Goal: Task Accomplishment & Management: Manage account settings

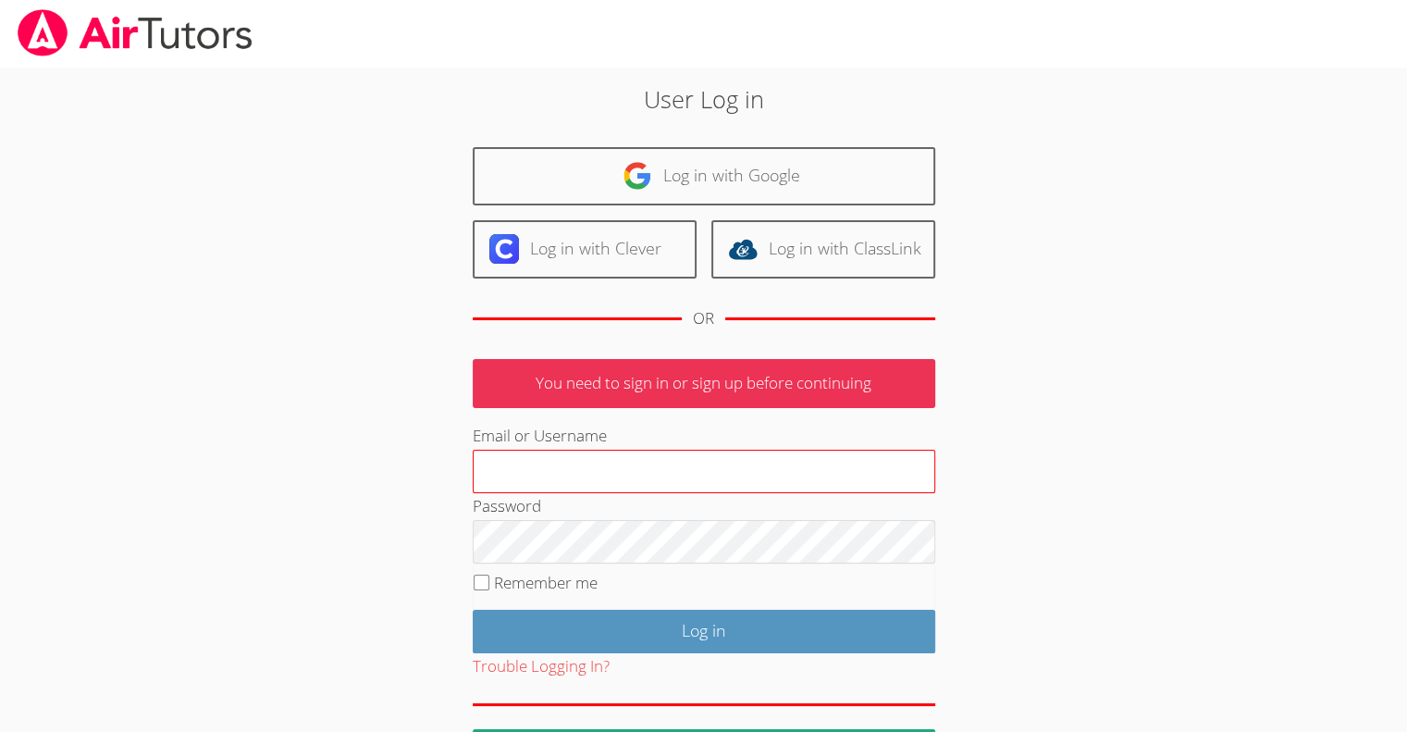
click at [596, 469] on input "Email or Username" at bounding box center [704, 472] width 463 height 44
type input "[EMAIL_ADDRESS][DOMAIN_NAME]"
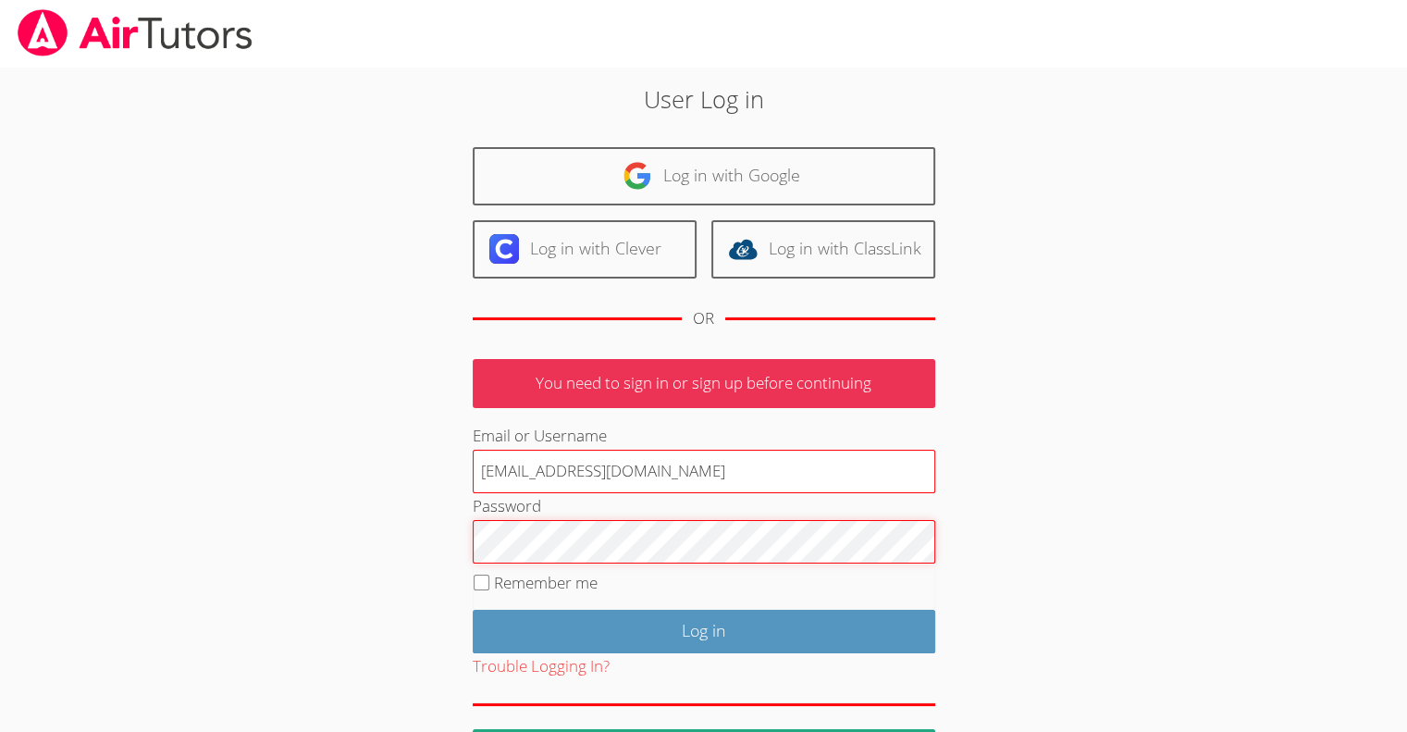
click at [473, 610] on input "Log in" at bounding box center [704, 631] width 463 height 43
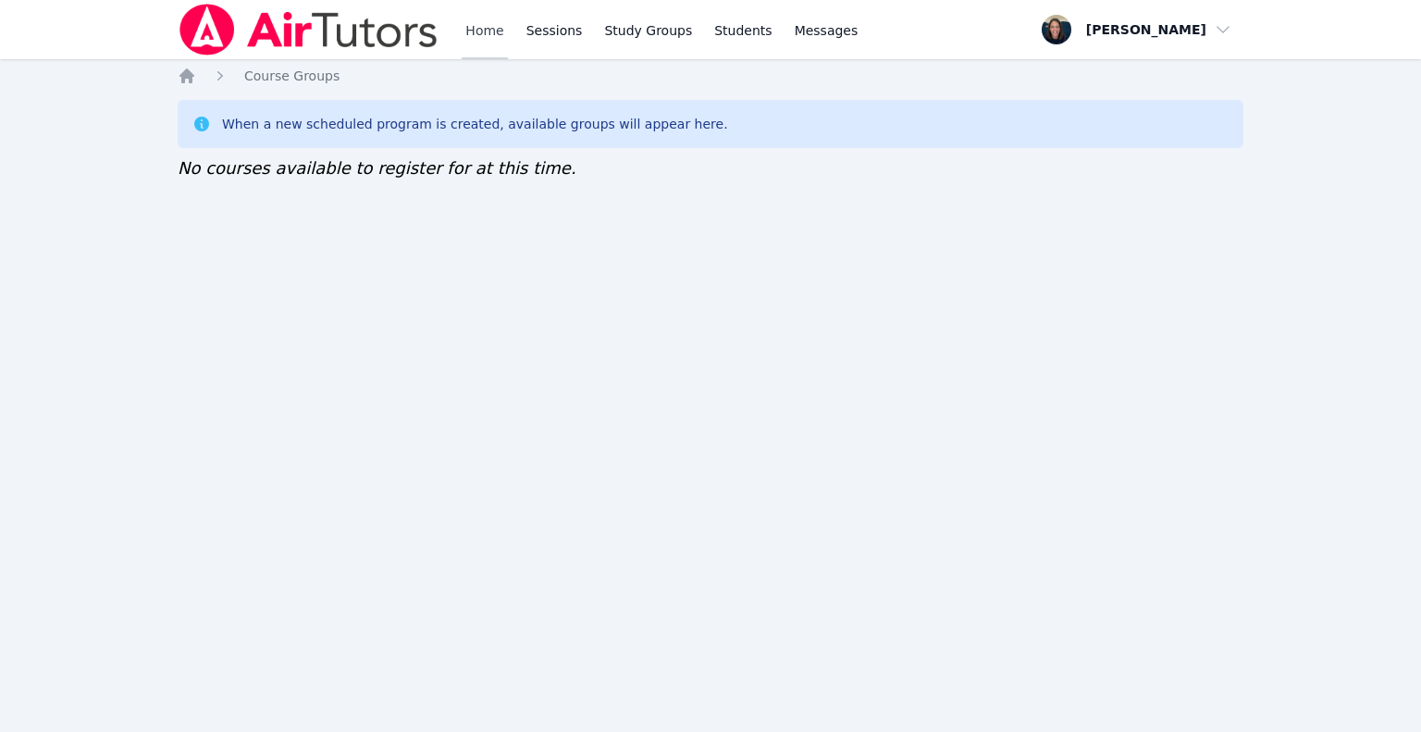
click at [477, 26] on link "Home" at bounding box center [484, 29] width 45 height 59
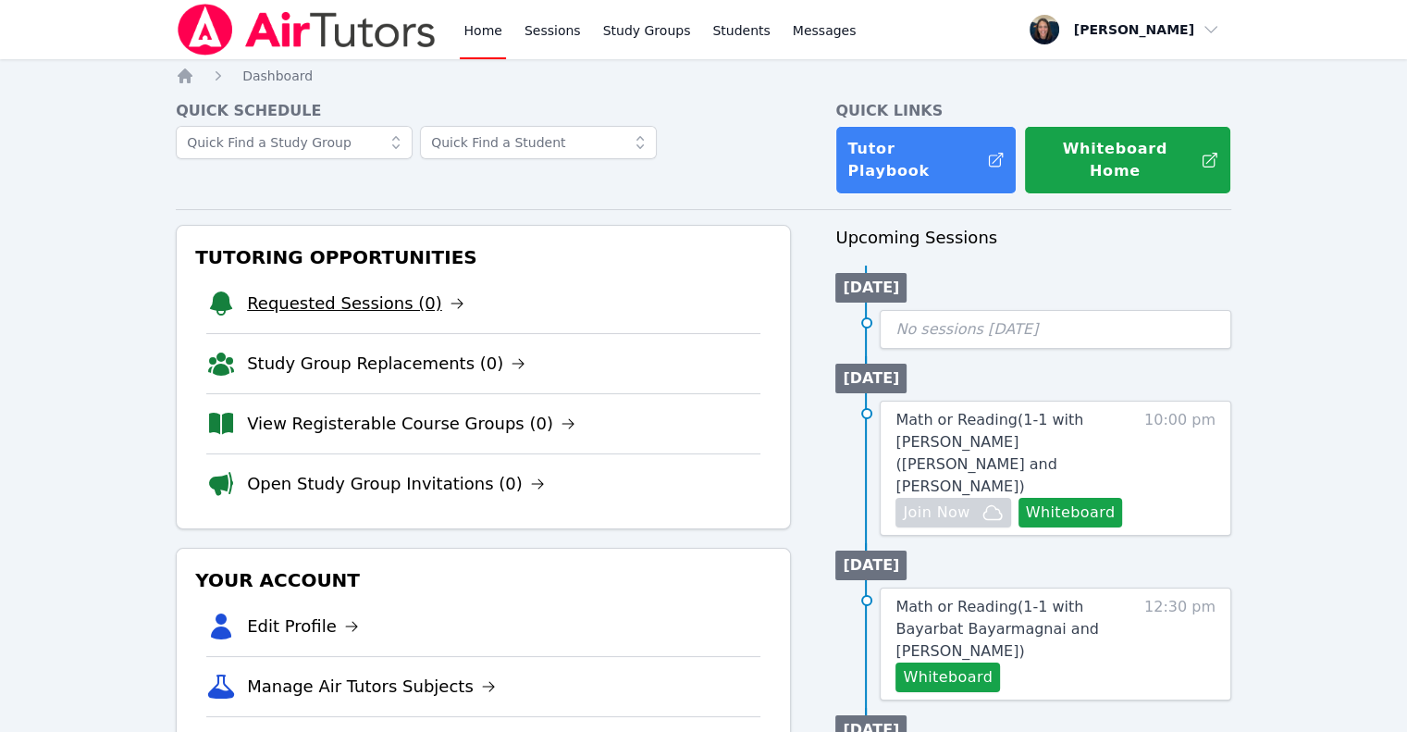
click at [326, 290] on link "Requested Sessions (0)" at bounding box center [355, 303] width 217 height 26
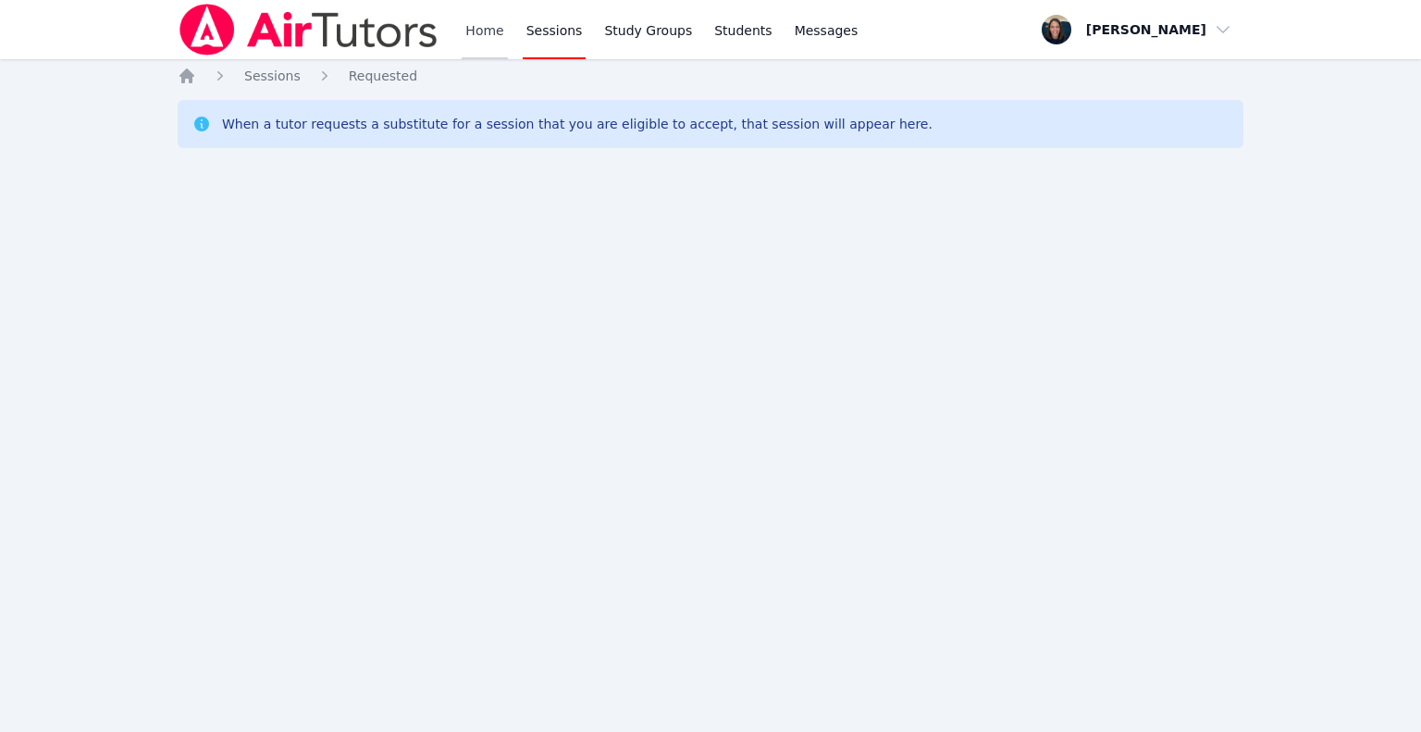
click at [488, 29] on link "Home" at bounding box center [484, 29] width 45 height 59
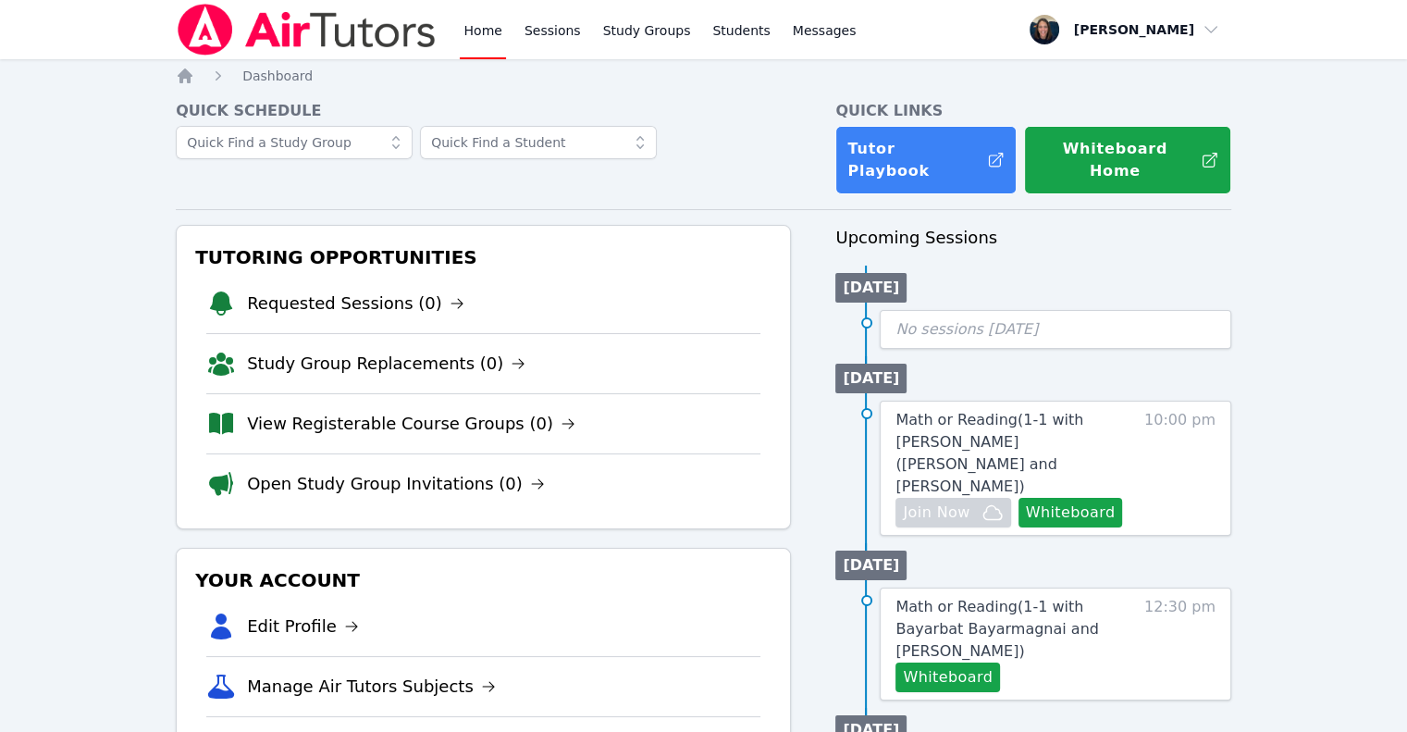
click at [488, 29] on link "Home" at bounding box center [482, 29] width 45 height 59
